Goal: Go to known website: Access a specific website the user already knows

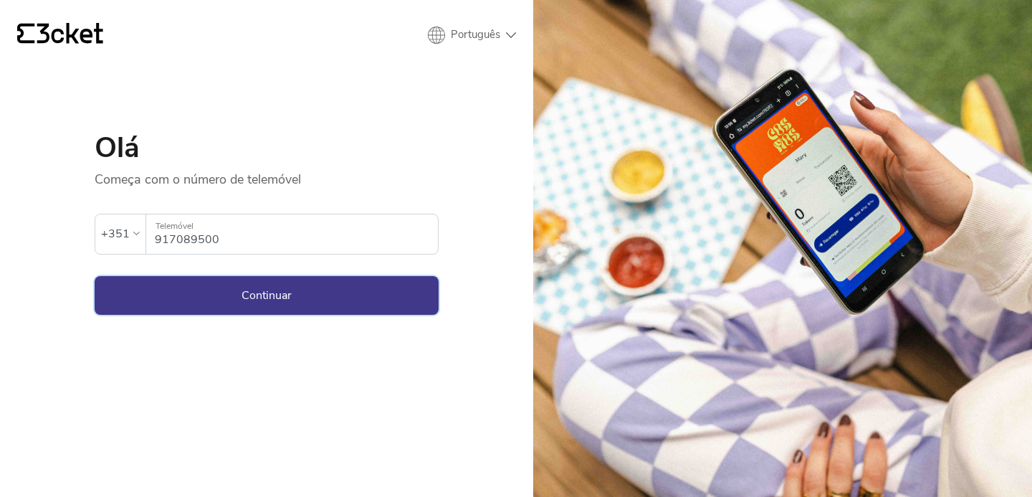
click at [299, 300] on button "Continuar" at bounding box center [267, 295] width 344 height 39
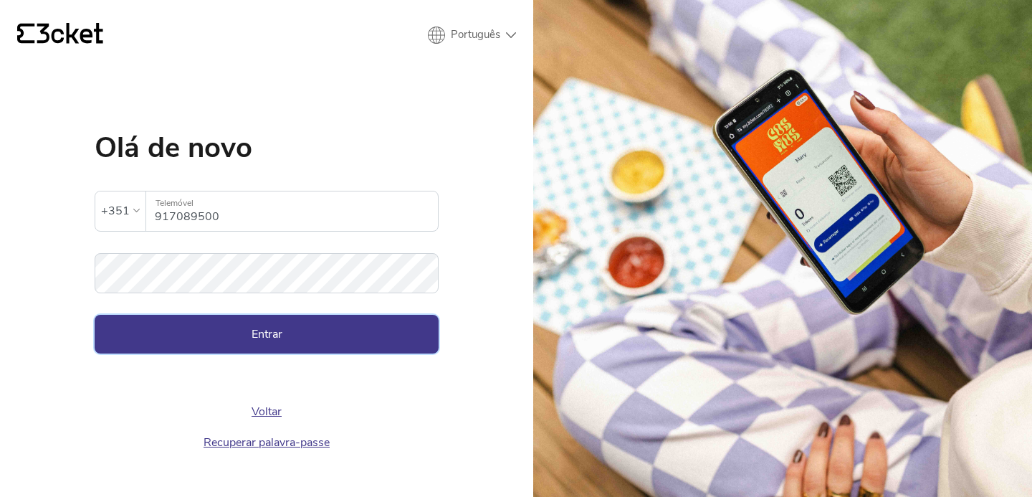
click at [316, 337] on button "Entrar" at bounding box center [267, 334] width 344 height 39
